Goal: Task Accomplishment & Management: Complete application form

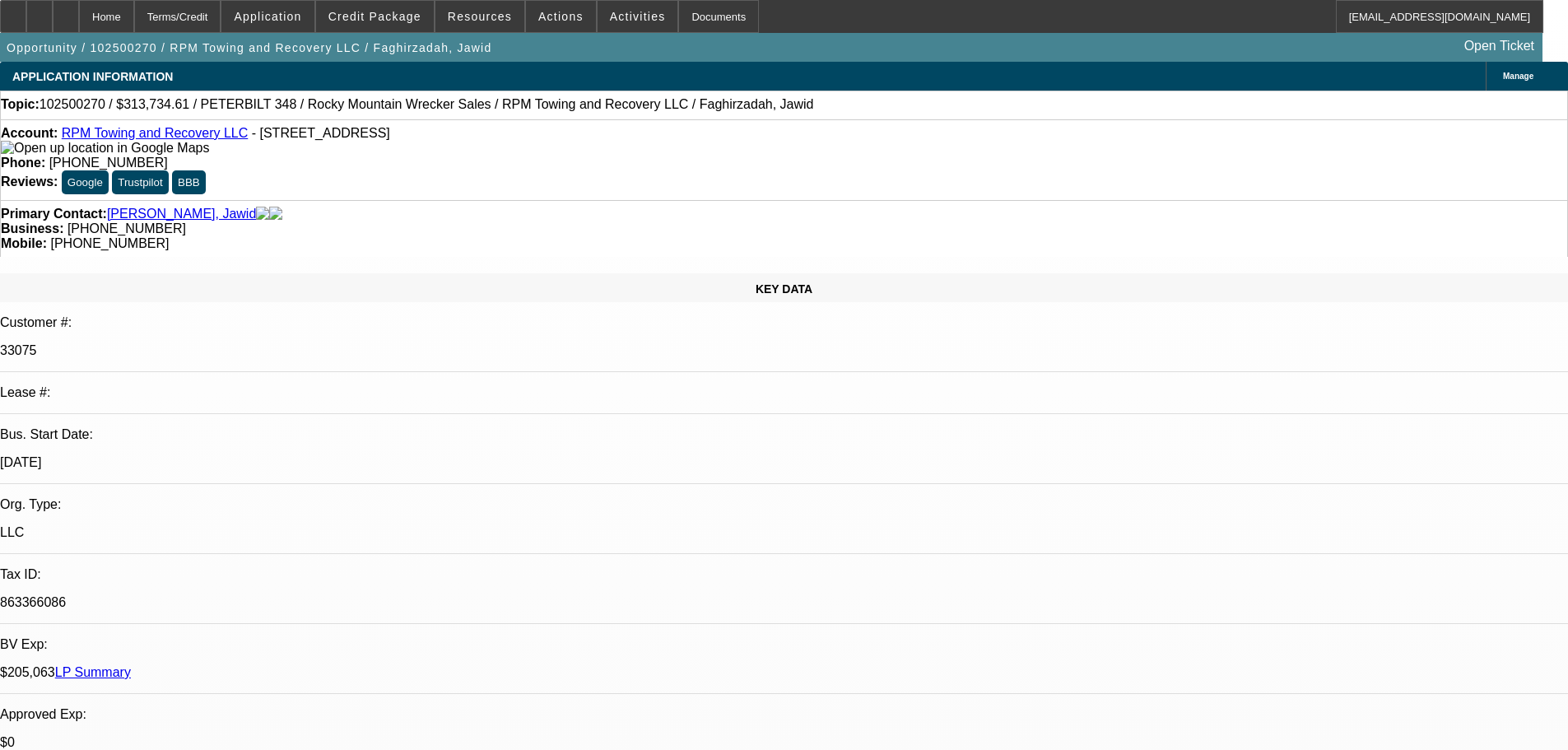
select select "0"
select select "2"
select select "0.1"
select select "4"
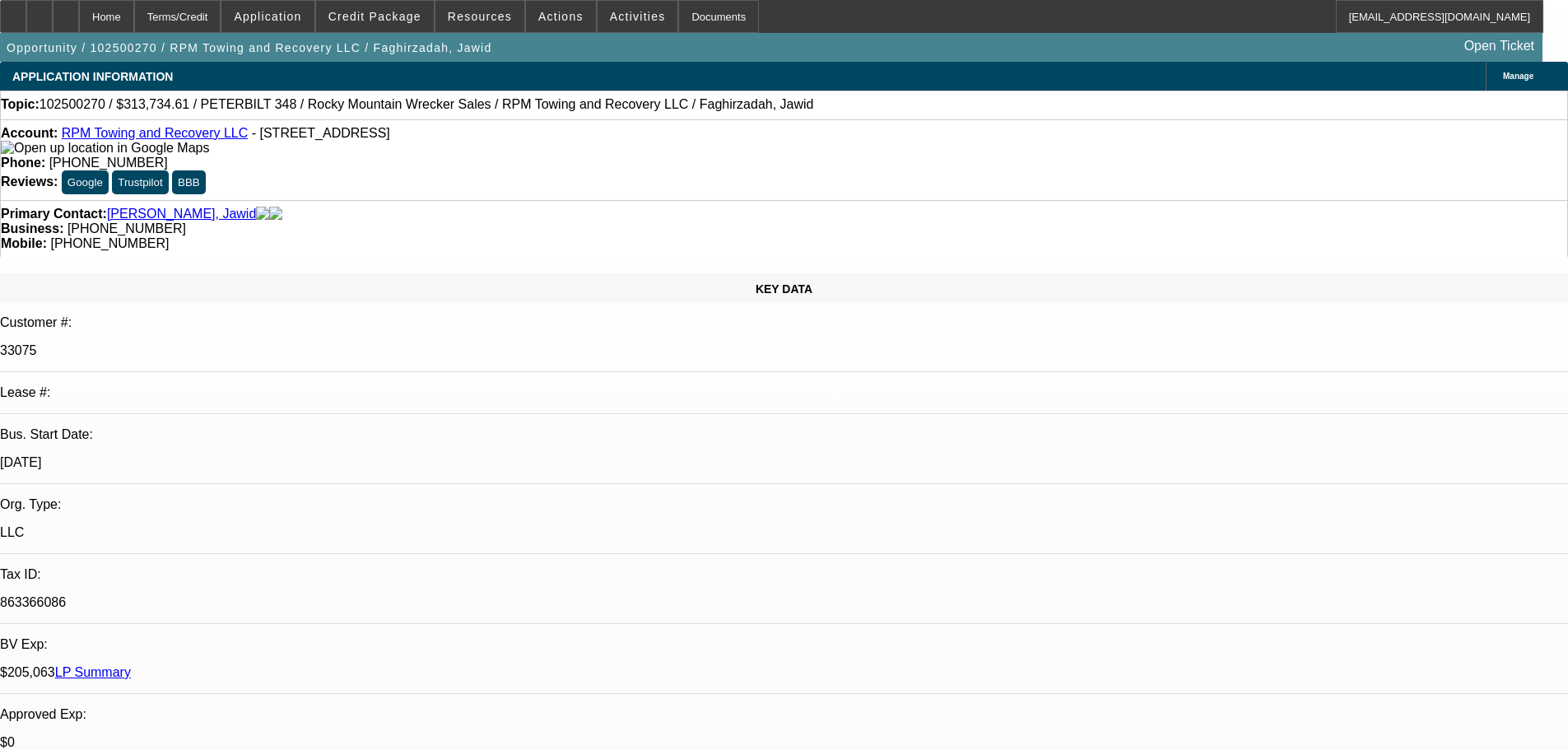
scroll to position [247, 0]
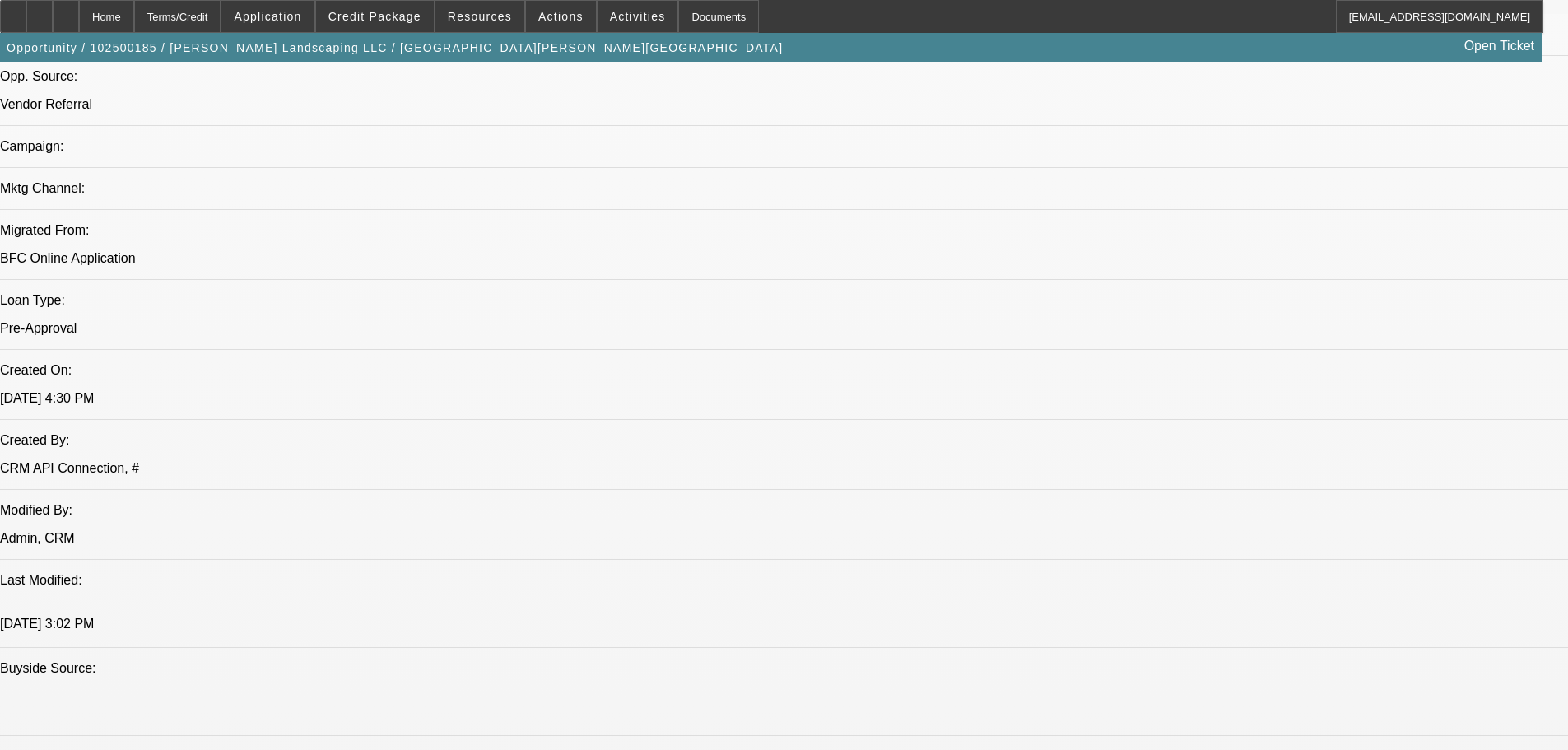
select select "0"
select select "0.1"
select select "0"
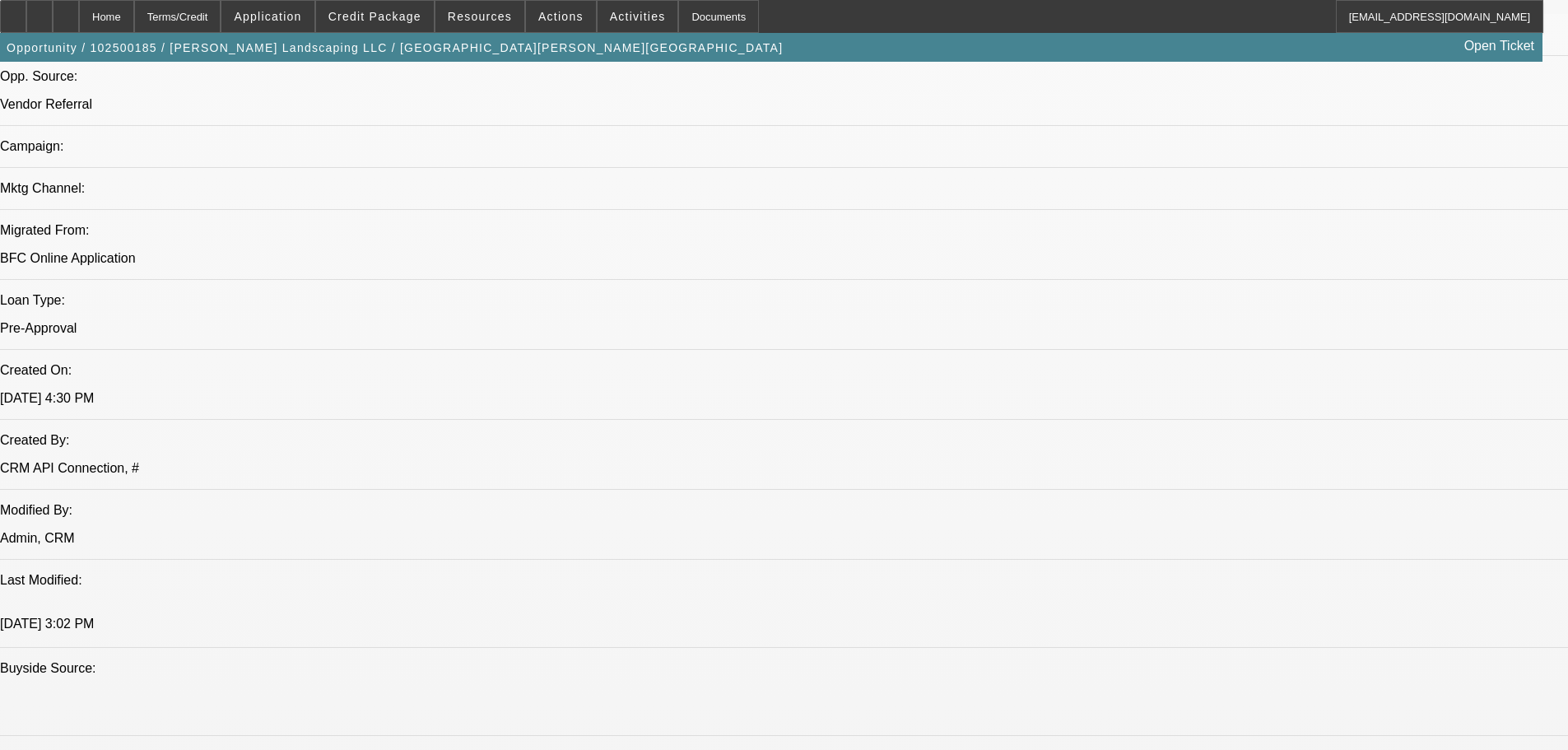
select select "0.1"
select select "0"
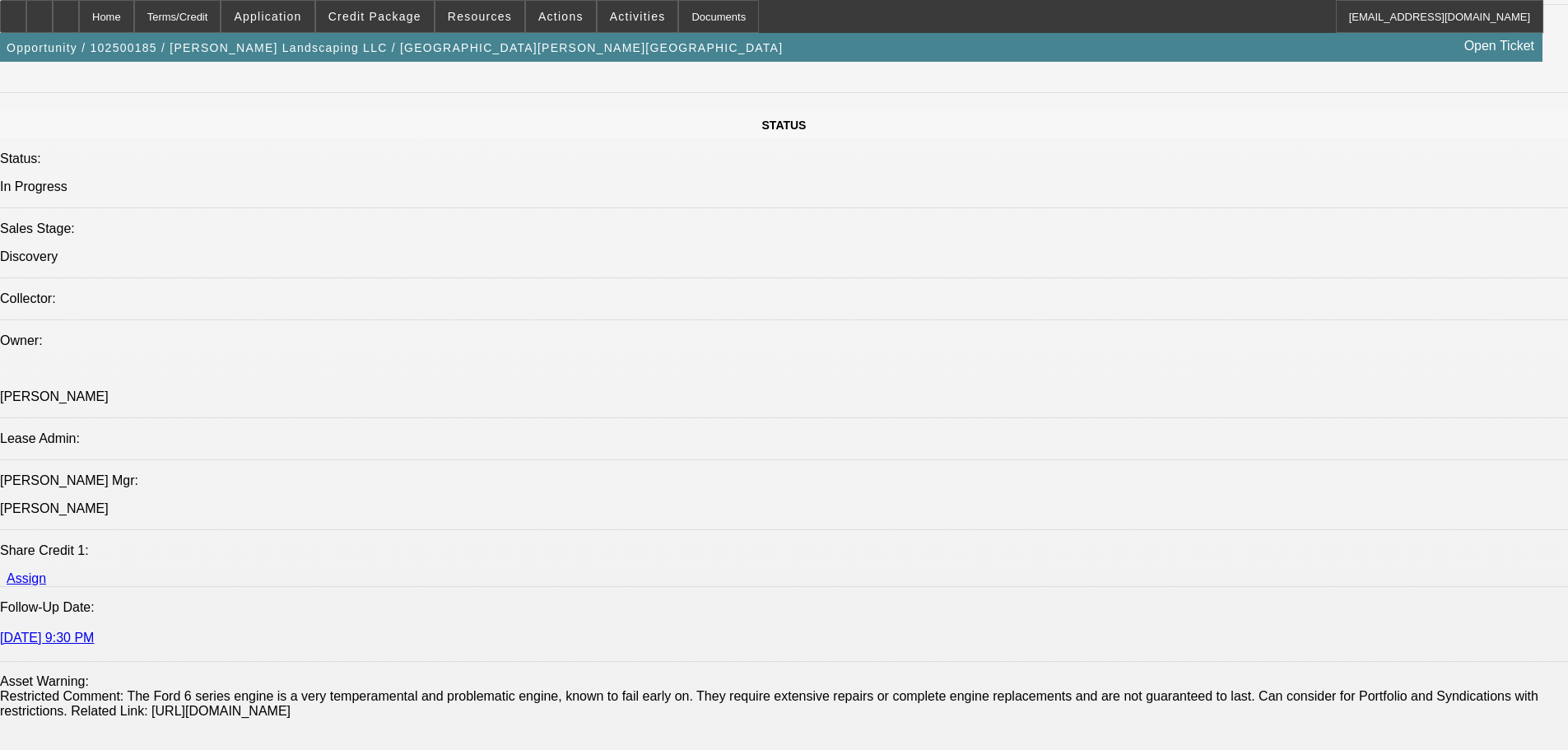
select select "4"
select select "6"
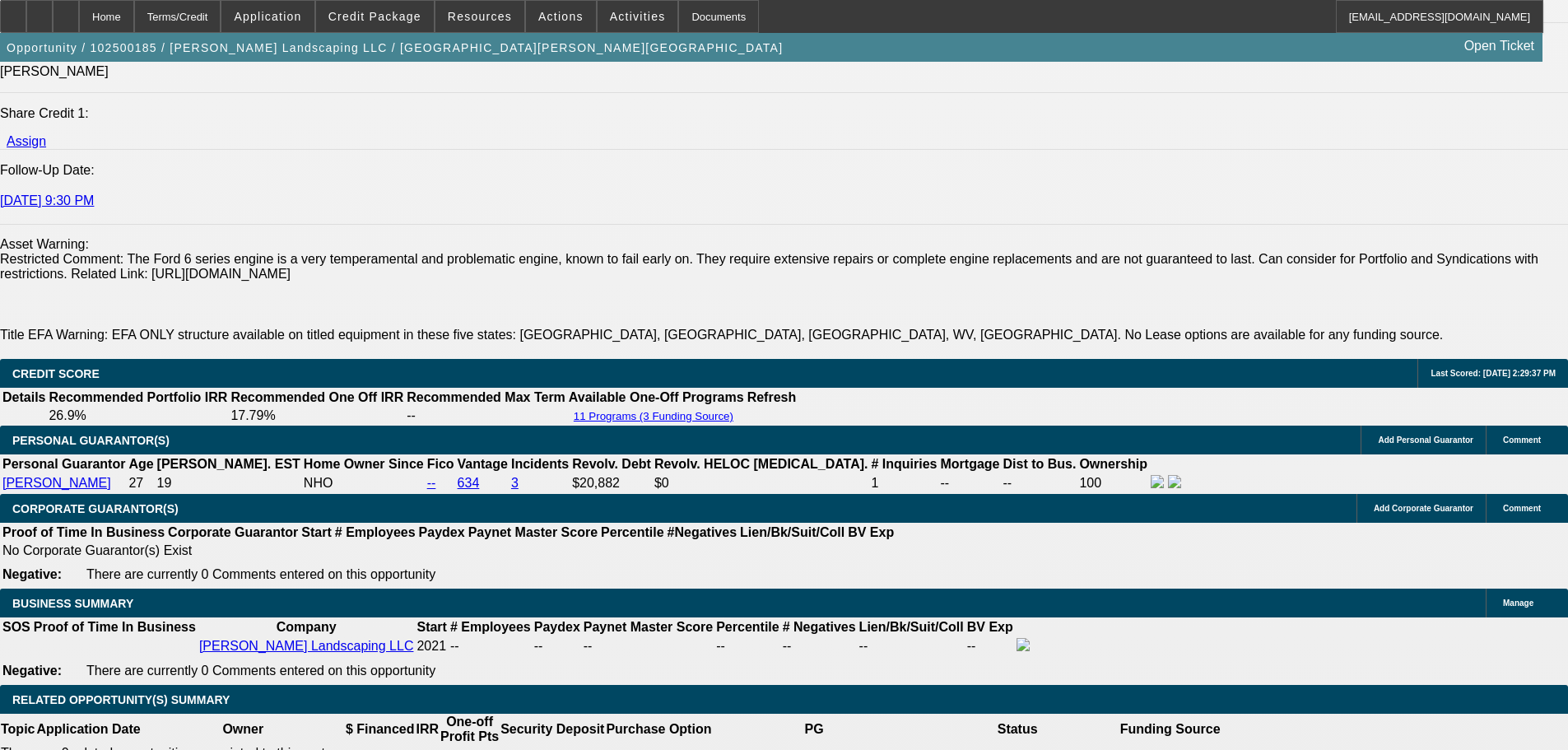
scroll to position [2349, 0]
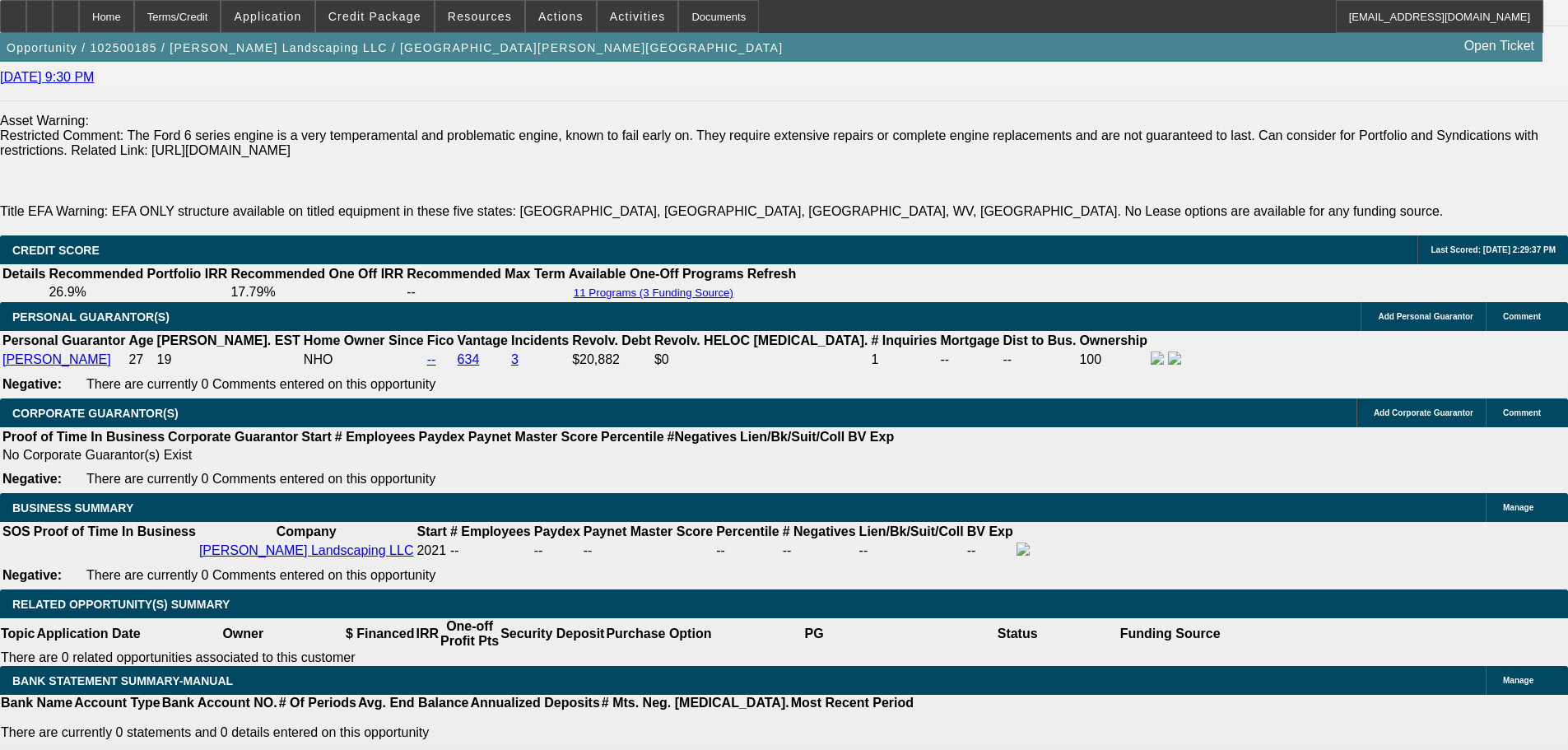
drag, startPoint x: 307, startPoint y: 288, endPoint x: 401, endPoint y: 288, distance: 94.0
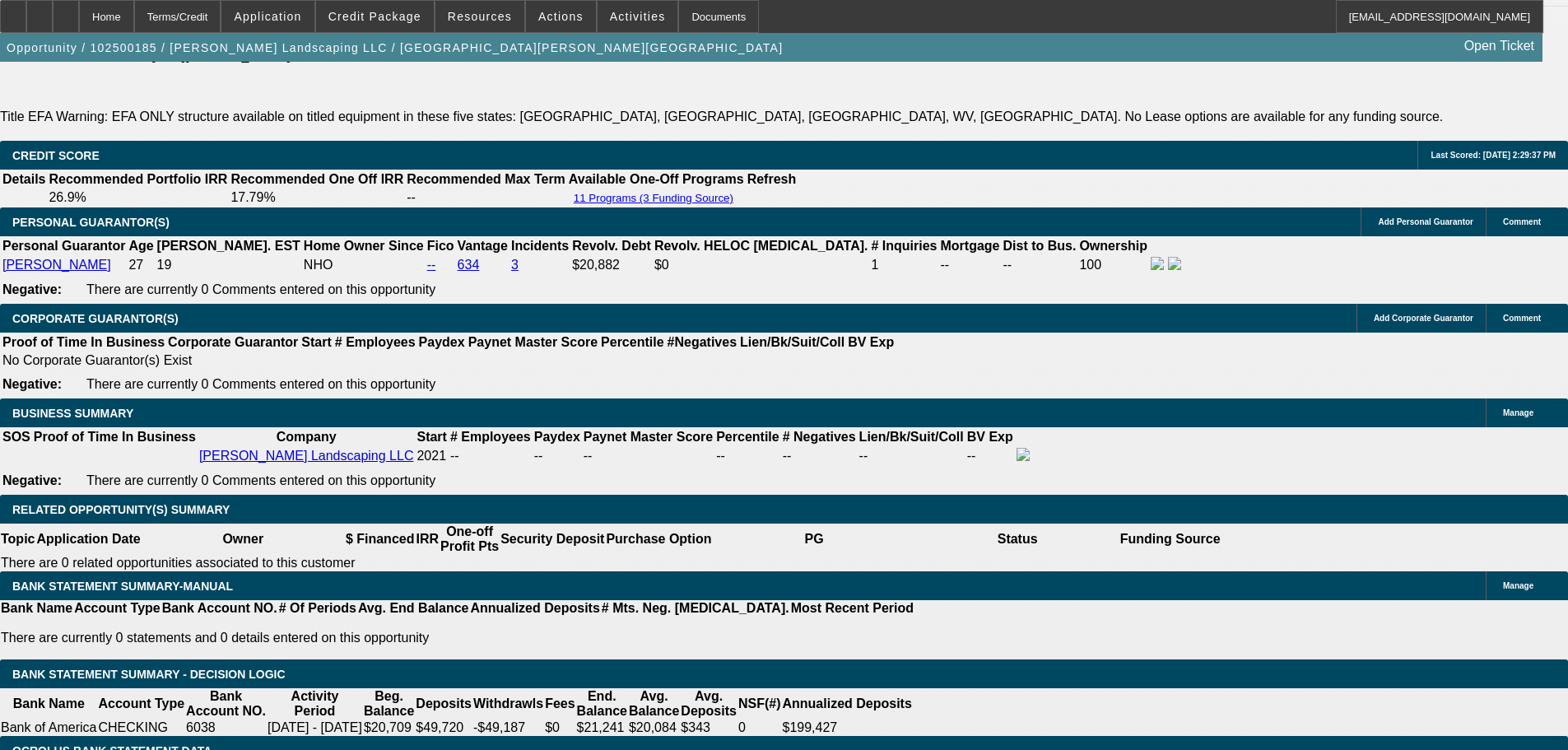
type input "$10,000.00"
type input "UNKNOWN"
type input "$650.41"
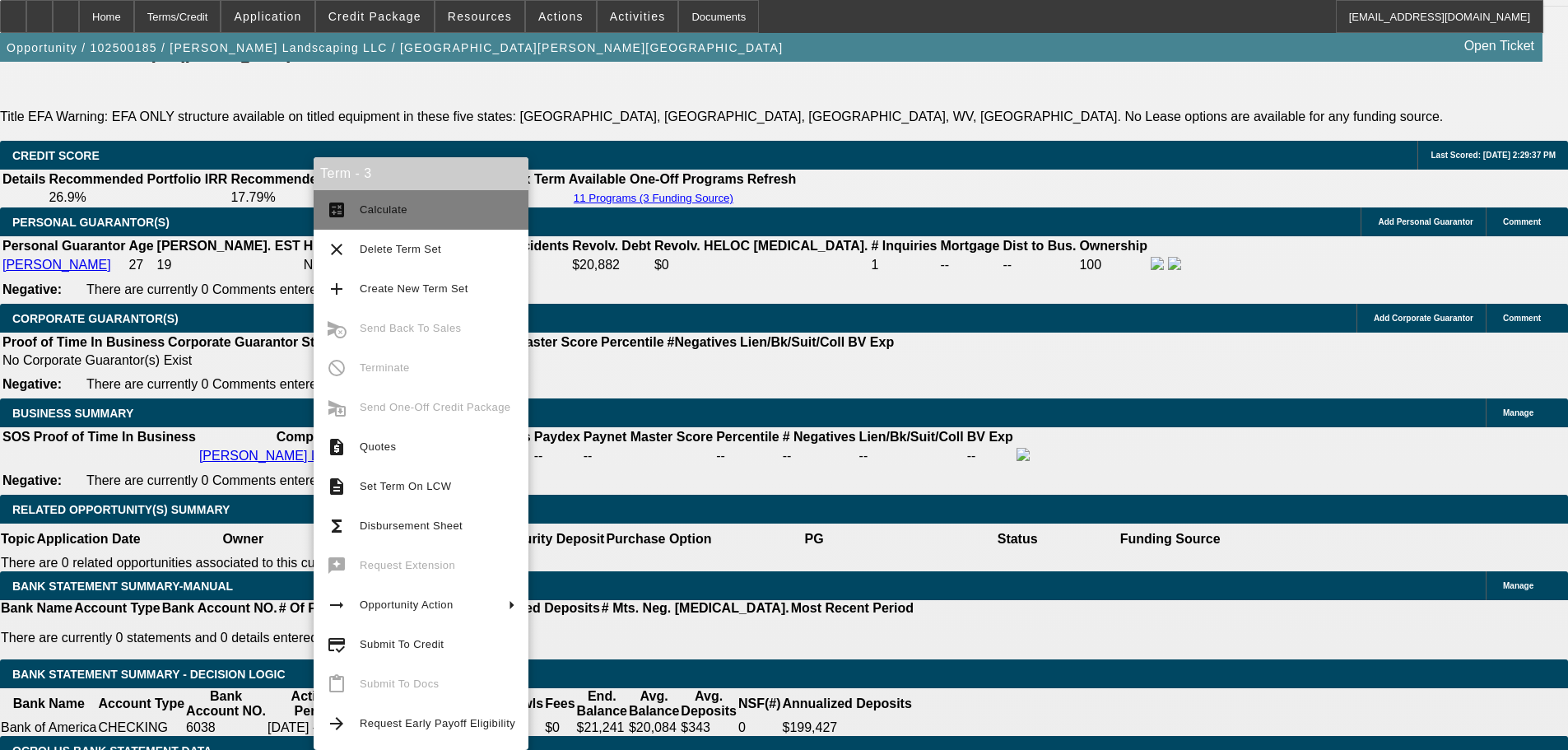
click at [381, 219] on span "Calculate" at bounding box center [437, 210] width 156 height 20
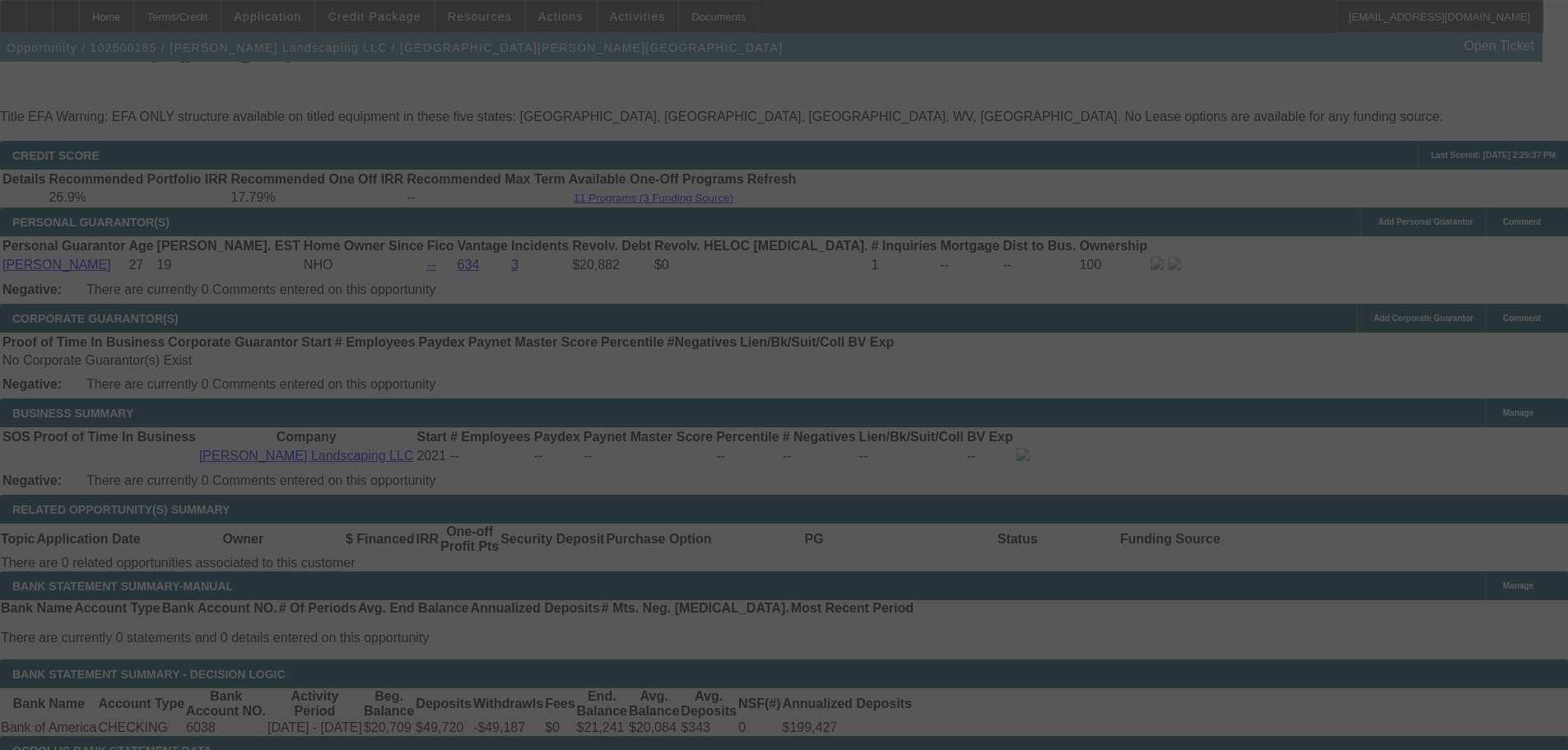
select select "0"
select select "0.1"
select select "4"
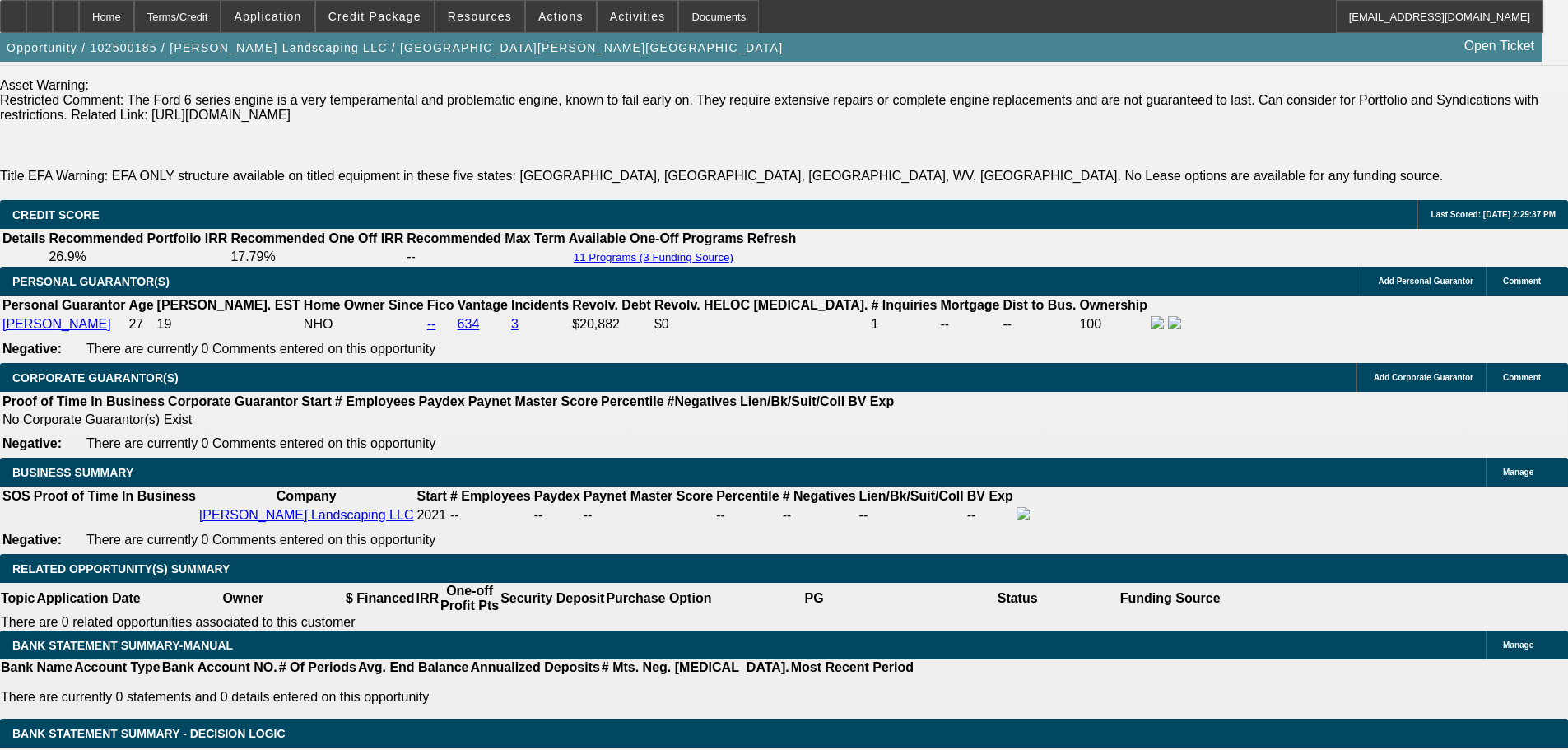
scroll to position [2260, 0]
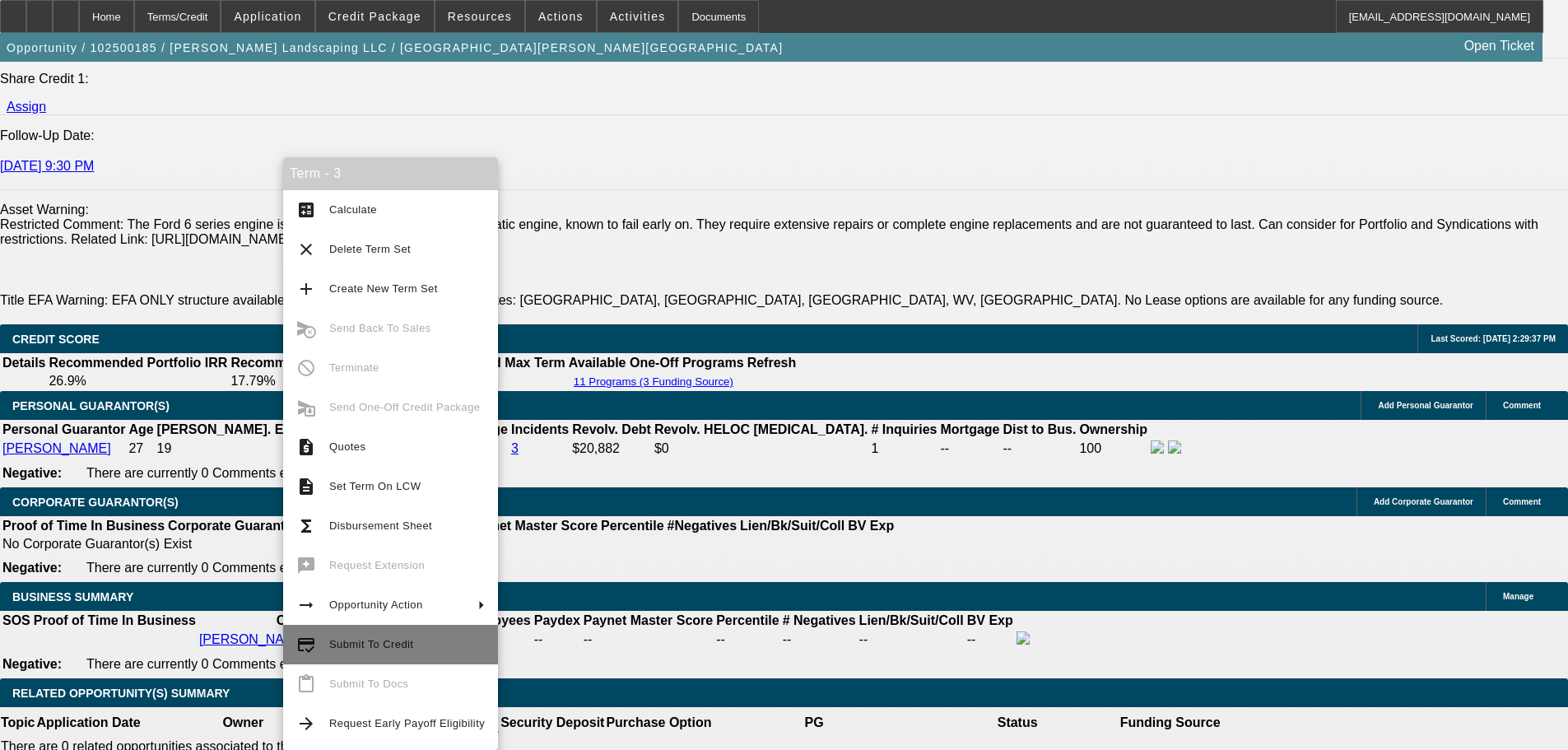
click at [414, 631] on button "credit_score Submit To Credit" at bounding box center [390, 645] width 215 height 40
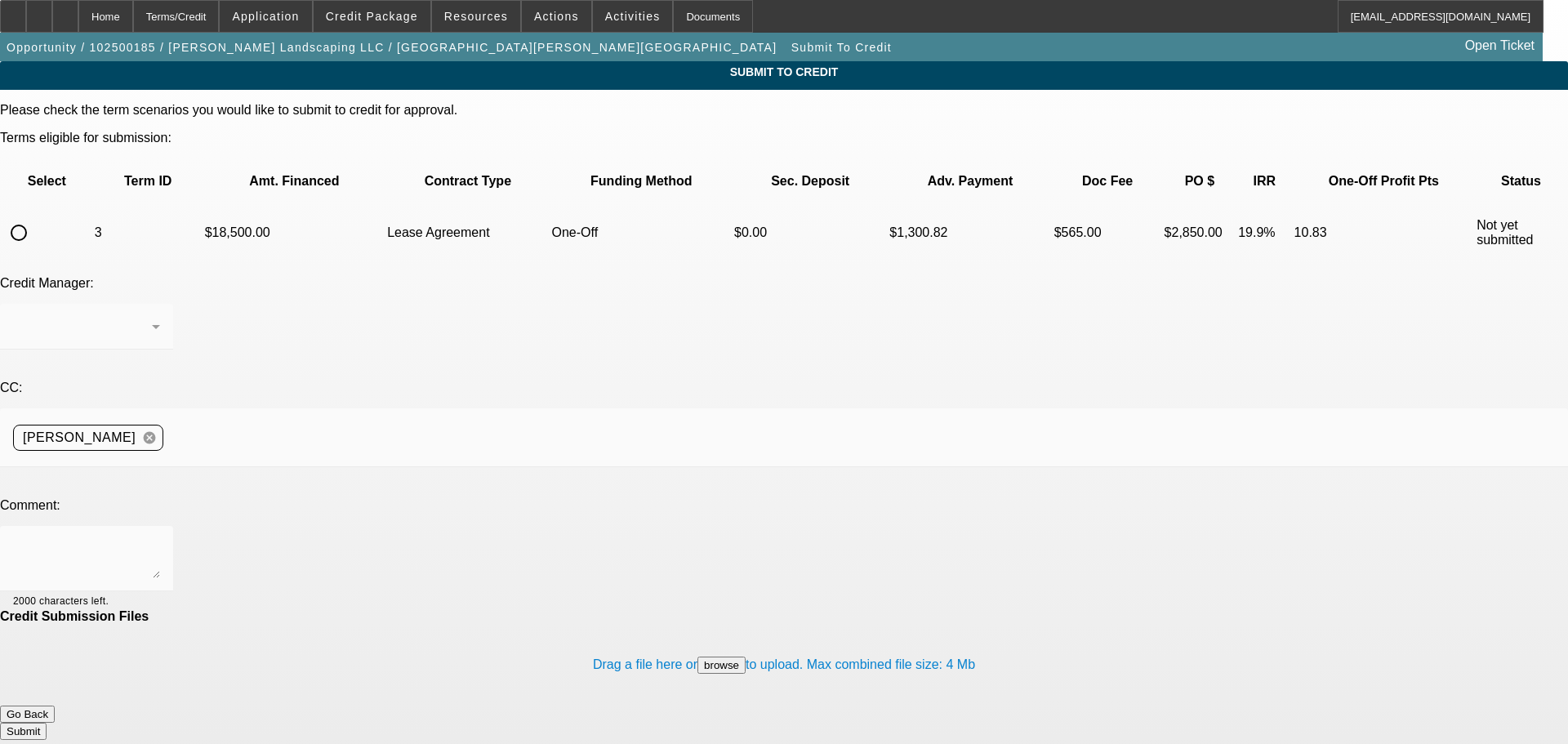
click at [35, 217] on input "radio" at bounding box center [18, 232] width 32 height 32
radio input "true"
click at [160, 526] on div at bounding box center [86, 558] width 147 height 65
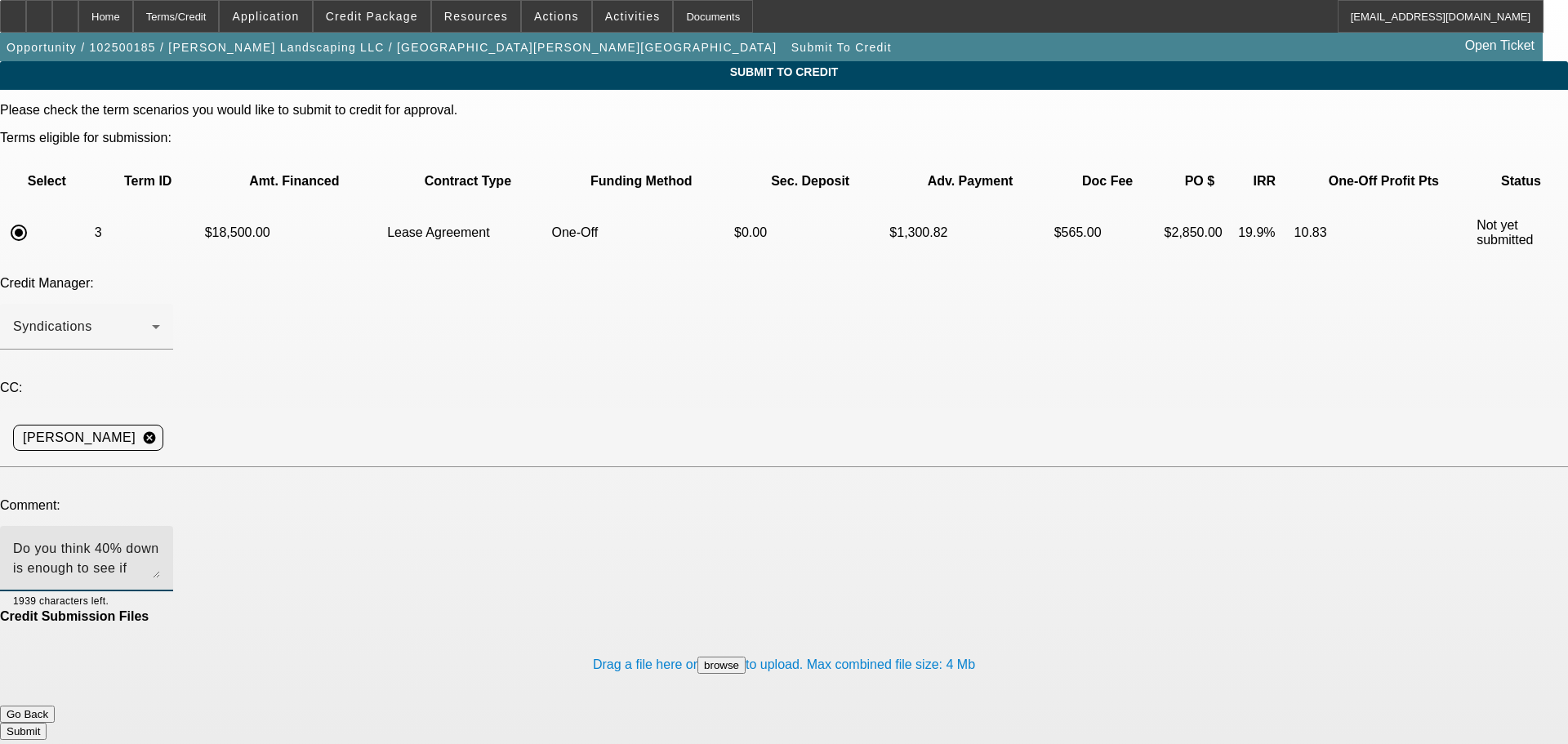
type textarea "Do you think 40% down is enough to see if Channel would look?"
click at [46, 722] on button "Submit" at bounding box center [23, 730] width 46 height 17
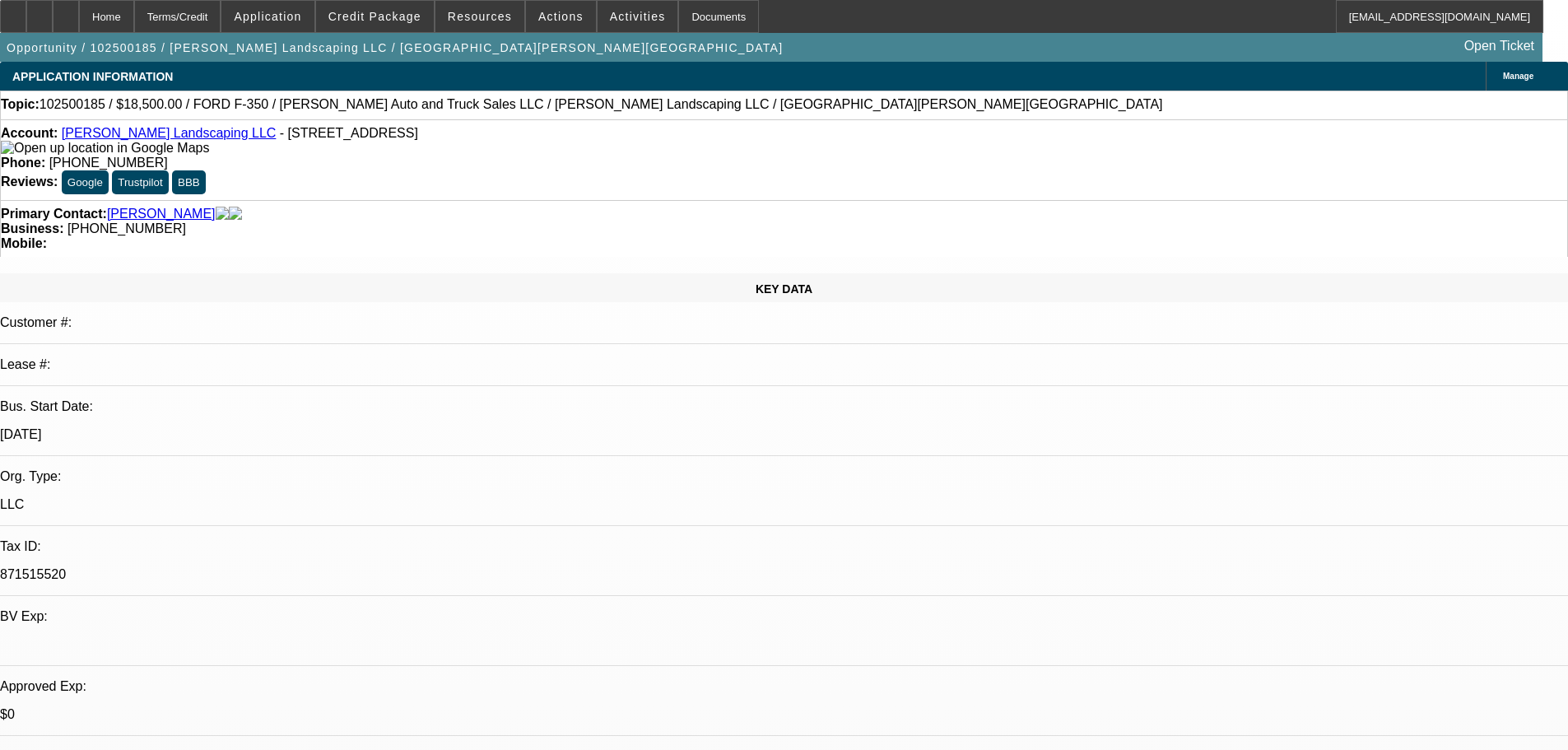
select select "0"
select select "0.1"
select select "4"
select select "0"
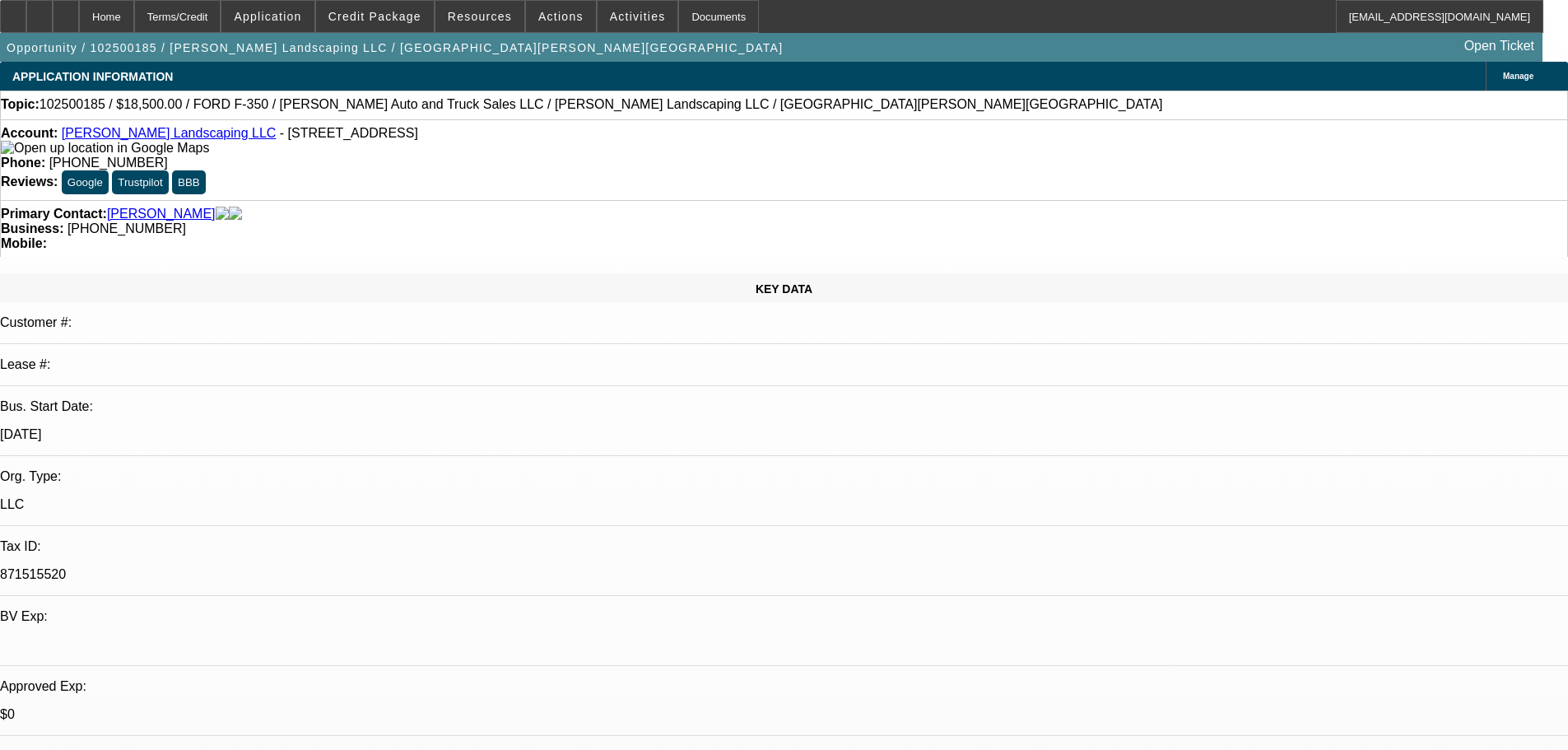
select select "0"
select select "0.1"
select select "4"
select select "0"
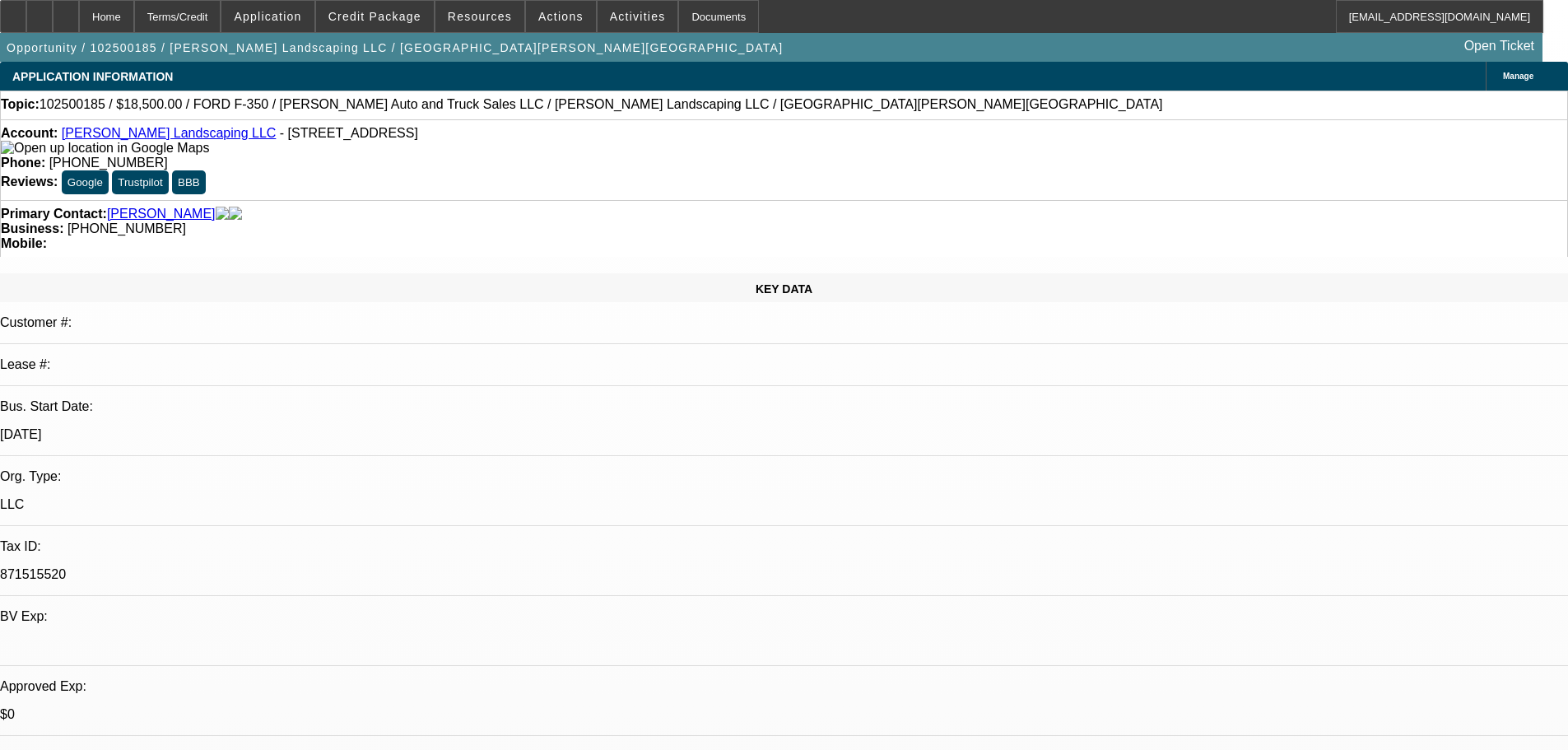
select select "0"
select select "6"
